Goal: Task Accomplishment & Management: Manage account settings

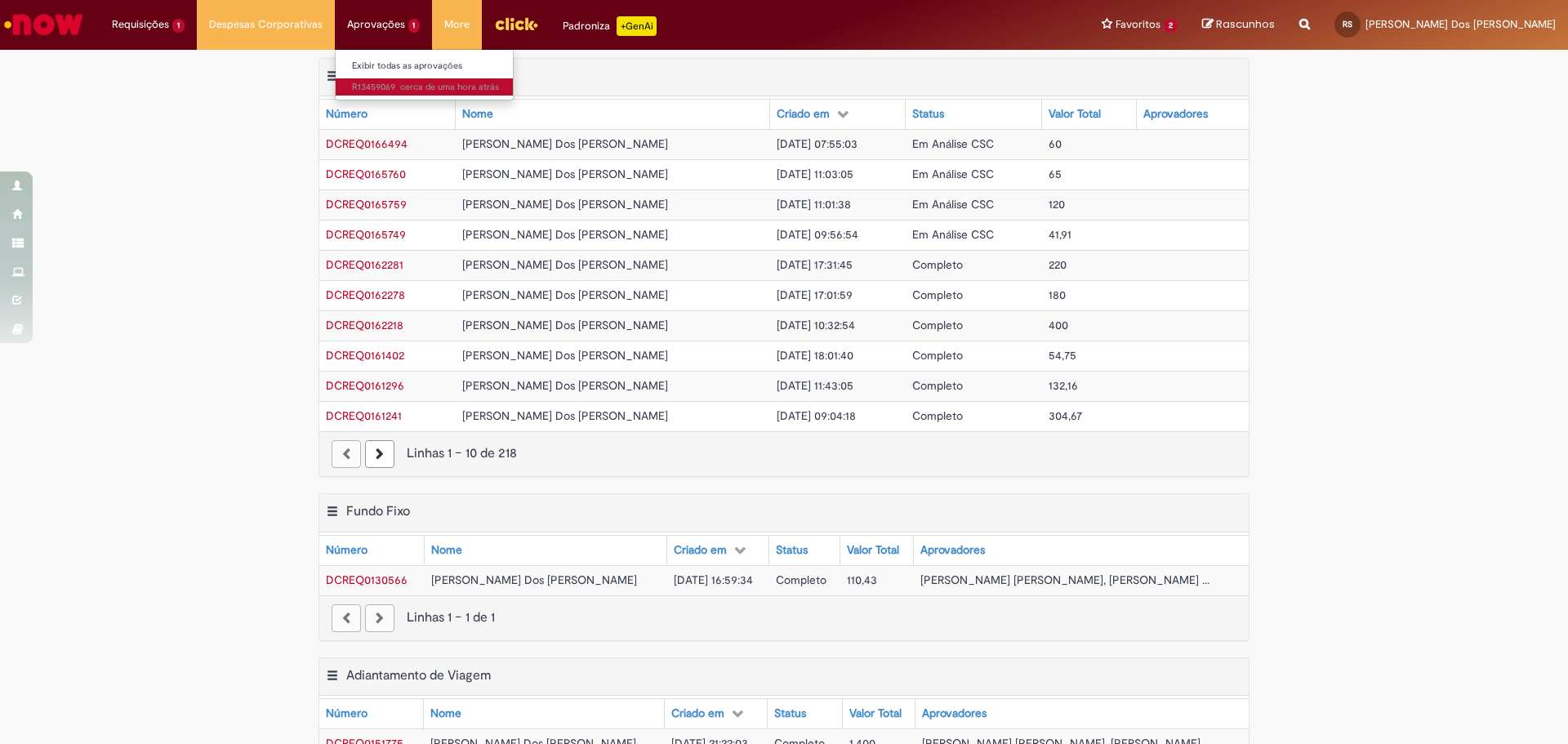
click at [372, 84] on span "cerca de uma hora atrás cerca de uma hora atrás R13459069" at bounding box center [425, 87] width 147 height 13
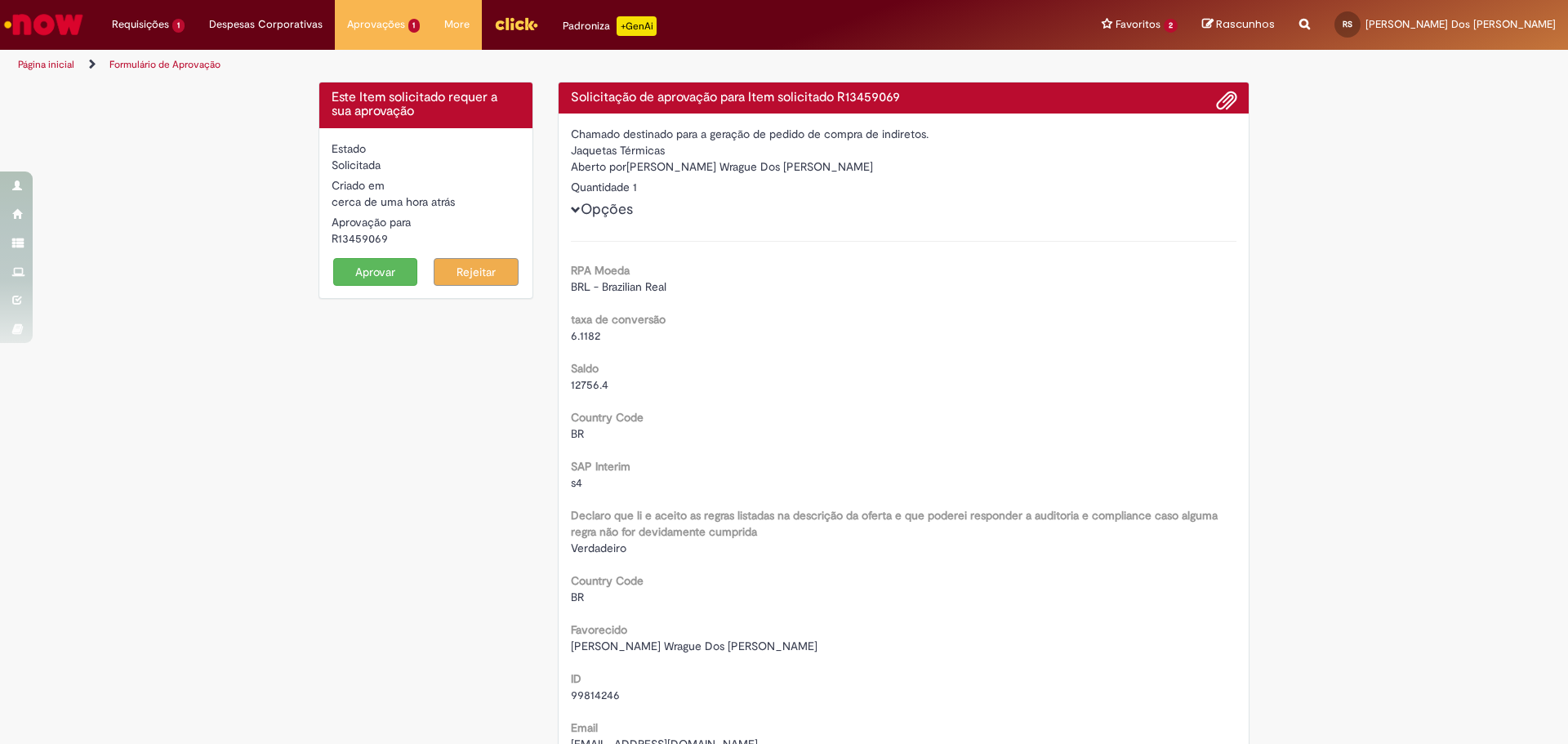
click at [368, 270] on button "Aprovar" at bounding box center [376, 272] width 85 height 28
click at [361, 269] on button "Aprovar" at bounding box center [376, 272] width 85 height 28
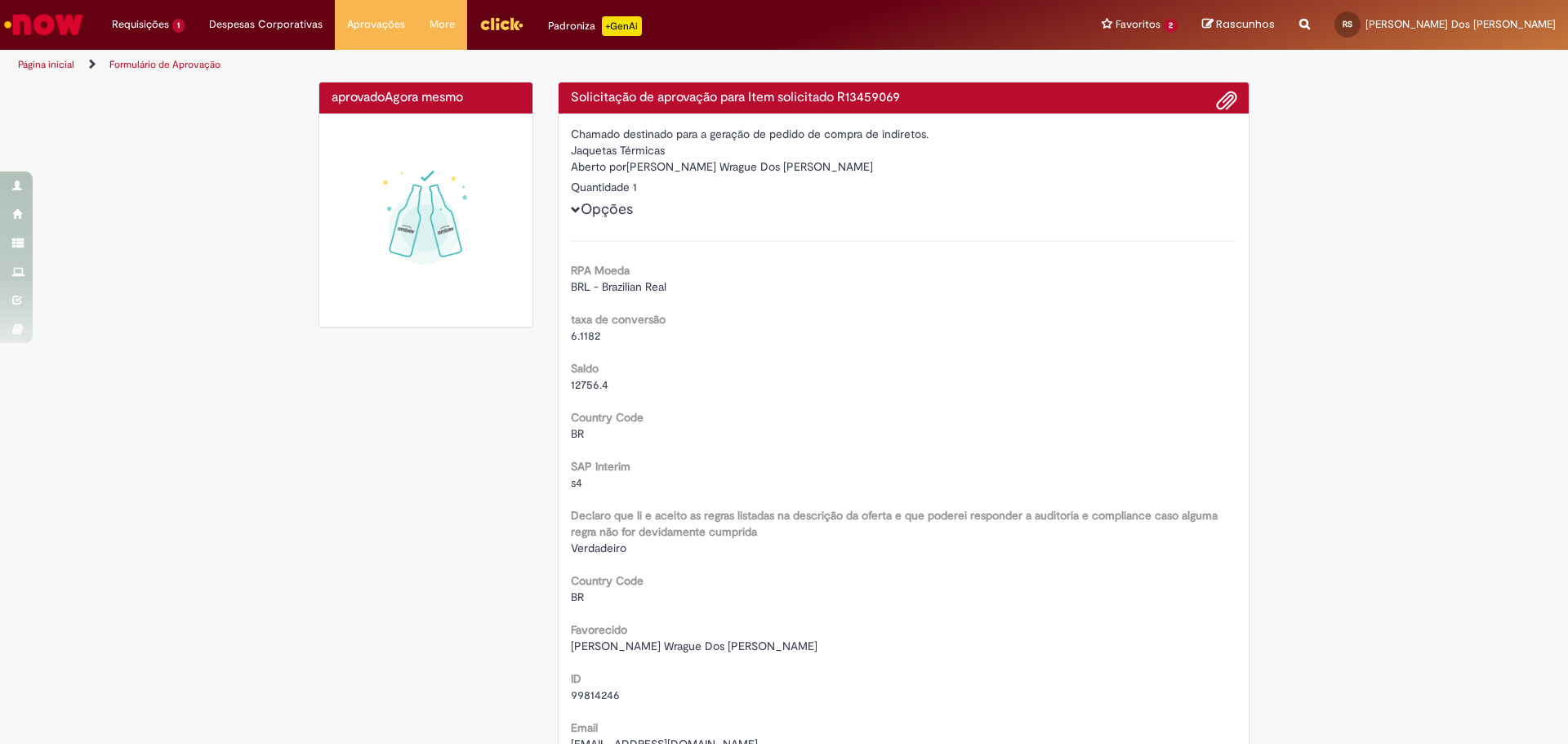
click at [265, 64] on ul "Página inicial Formulário de Aprovação" at bounding box center [522, 65] width 1021 height 30
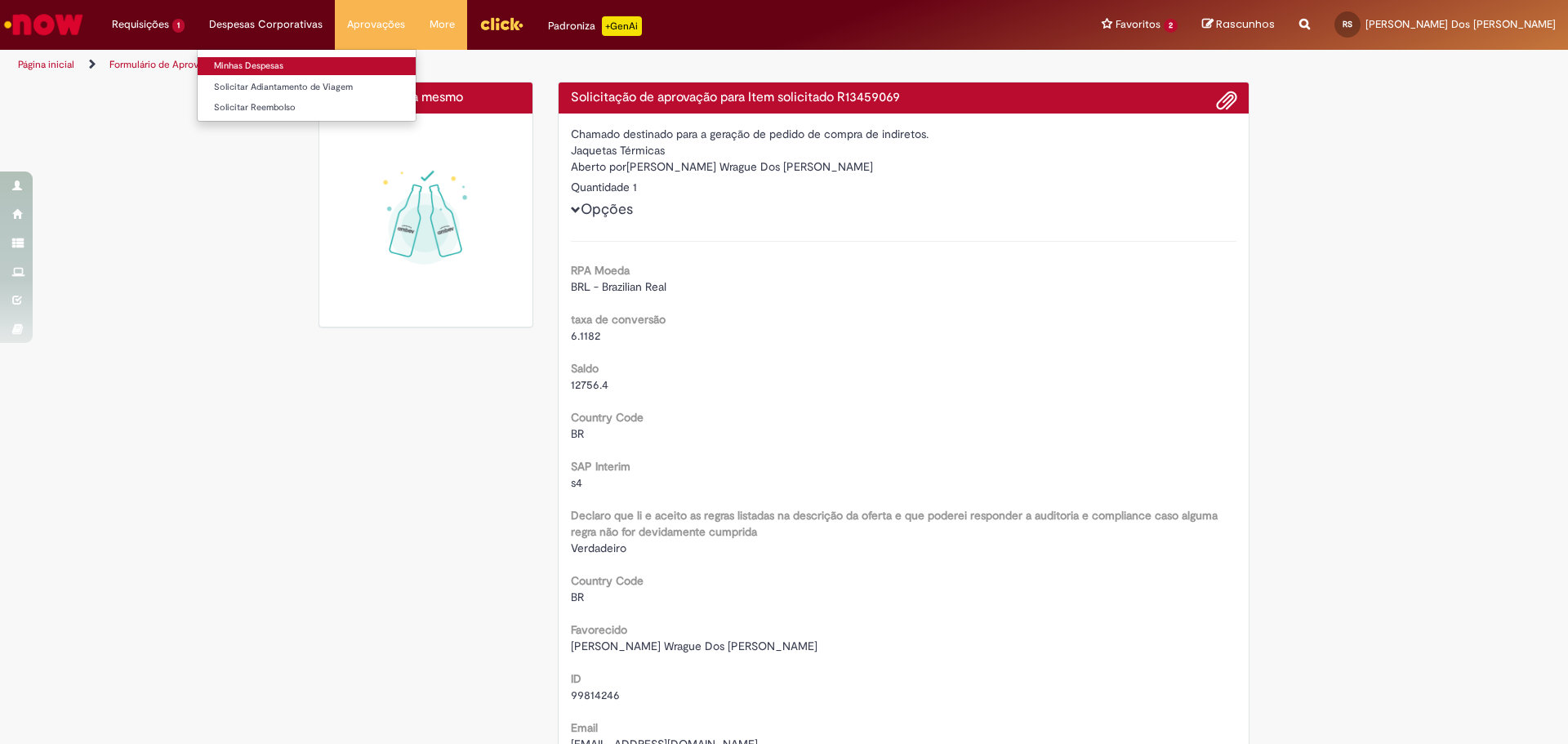
click at [263, 61] on link "Minhas Despesas" at bounding box center [307, 66] width 218 height 18
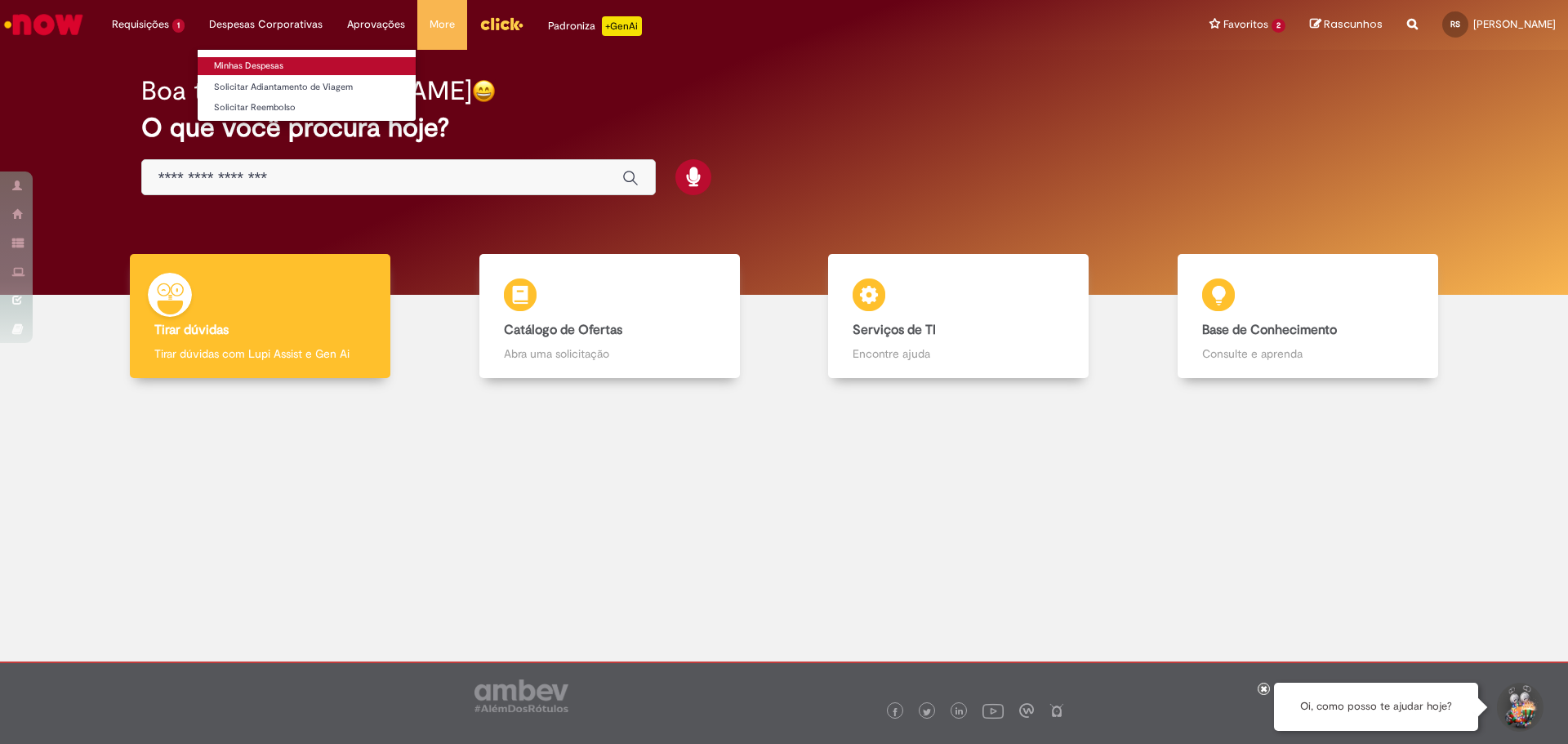
click at [259, 60] on link "Minhas Despesas" at bounding box center [307, 66] width 218 height 18
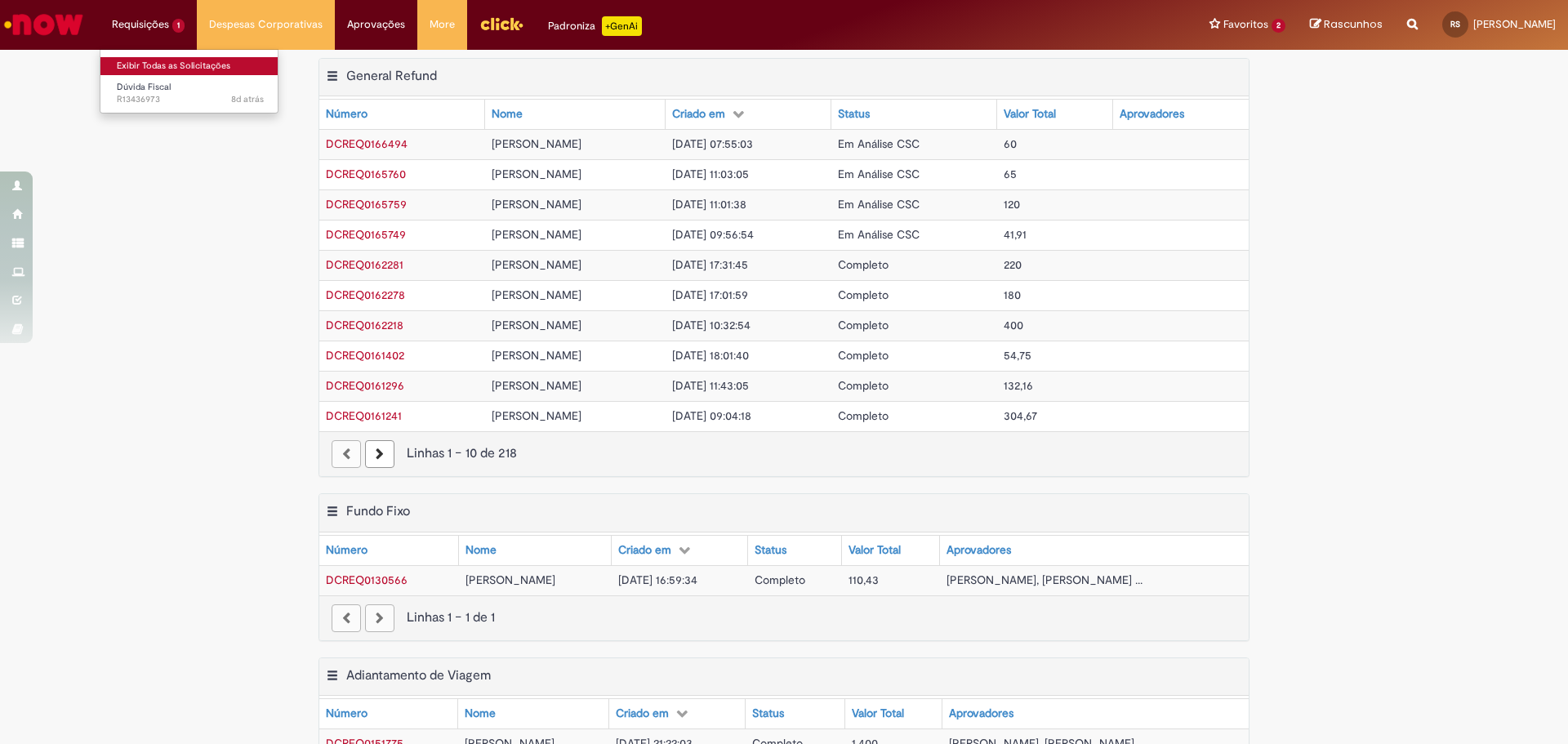
click at [155, 59] on link "Exibir Todas as Solicitações" at bounding box center [190, 66] width 179 height 18
